Goal: Information Seeking & Learning: Compare options

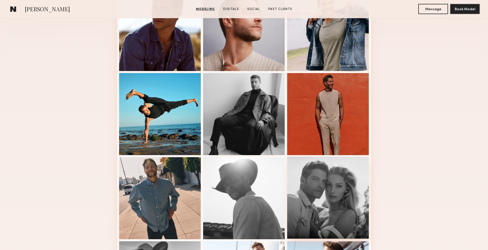
scroll to position [162, 0]
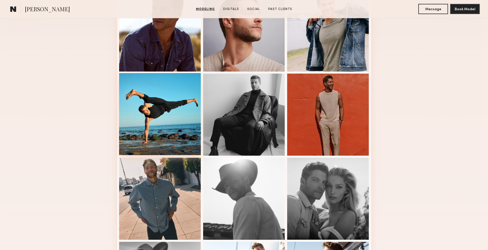
click at [171, 107] on div at bounding box center [160, 114] width 82 height 82
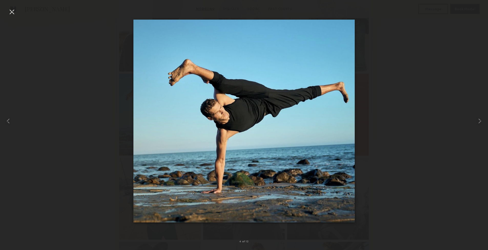
click at [9, 11] on div at bounding box center [12, 12] width 8 height 8
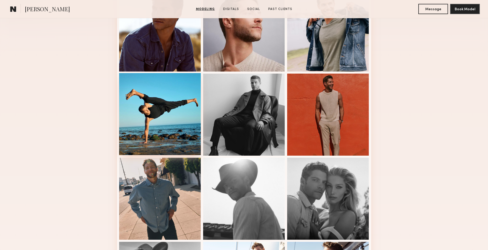
click at [144, 97] on div at bounding box center [160, 114] width 82 height 82
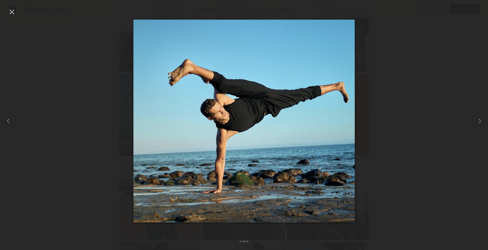
scroll to position [162, 0]
click at [10, 12] on div at bounding box center [12, 12] width 8 height 8
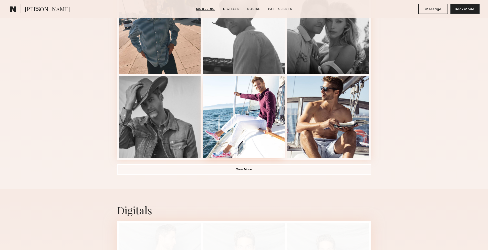
scroll to position [327, 0]
click at [243, 170] on button "View More" at bounding box center [244, 169] width 254 height 10
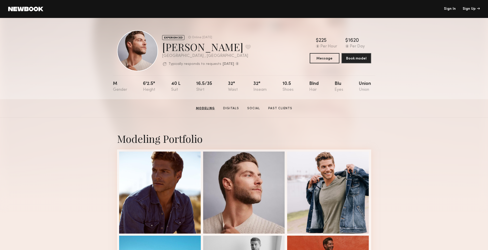
scroll to position [0, 0]
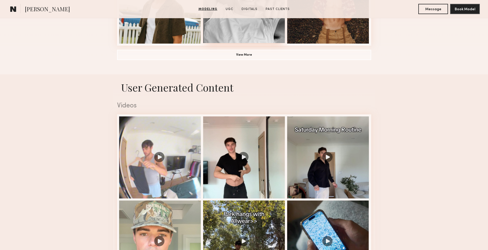
scroll to position [443, 0]
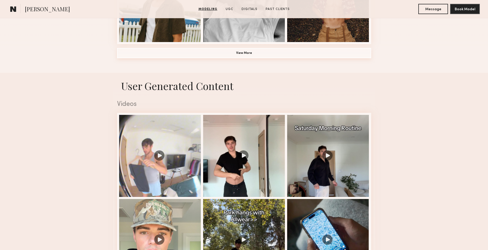
click at [243, 54] on button "View More" at bounding box center [244, 53] width 254 height 10
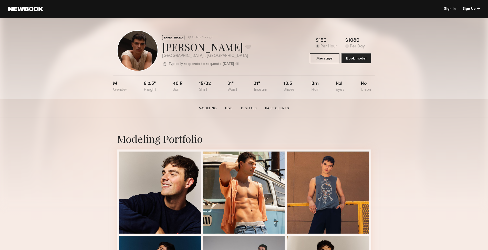
scroll to position [0, 0]
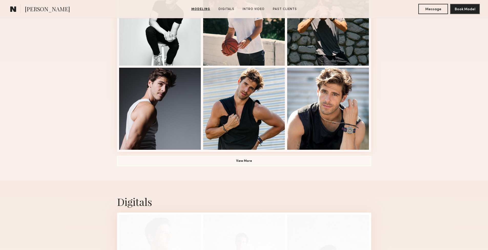
scroll to position [337, 0]
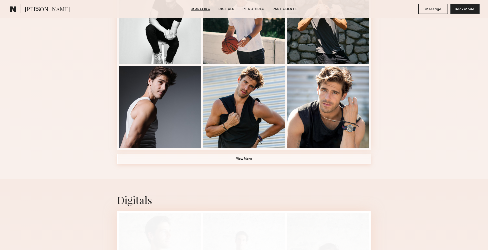
click at [242, 157] on button "View More" at bounding box center [244, 159] width 254 height 10
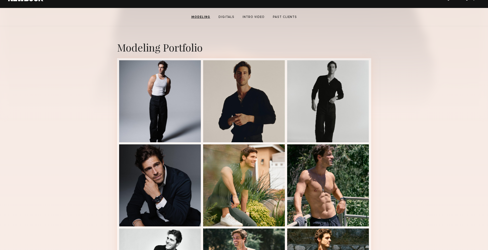
scroll to position [91, 0]
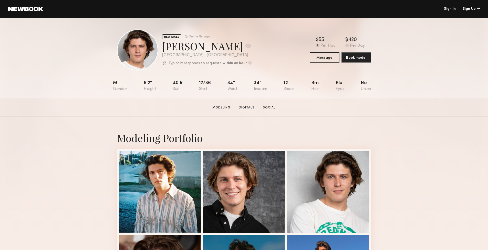
scroll to position [1, 0]
